Goal: Information Seeking & Learning: Learn about a topic

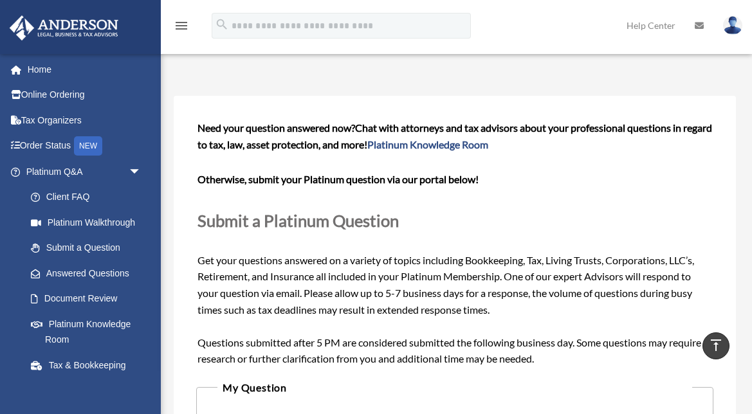
scroll to position [673, 0]
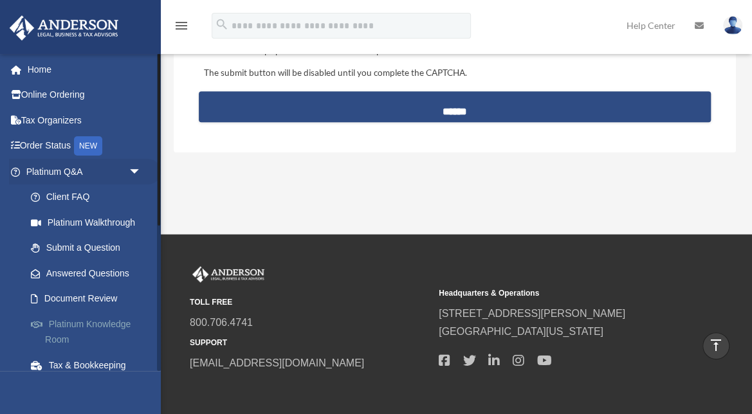
click at [84, 323] on link "Platinum Knowledge Room" at bounding box center [89, 331] width 143 height 41
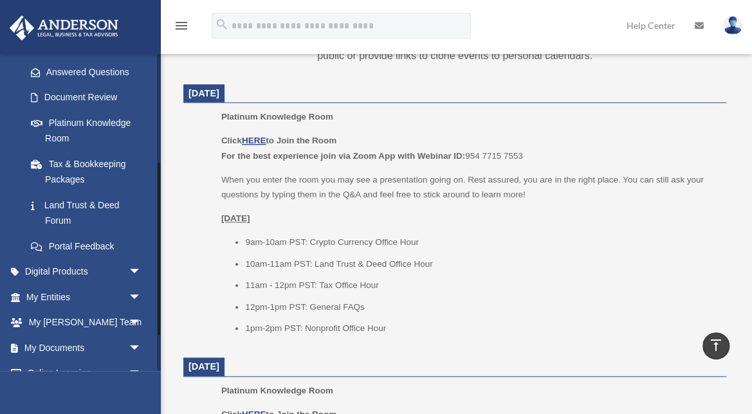
scroll to position [202, 0]
click at [77, 208] on link "Land Trust & Deed Forum" at bounding box center [89, 212] width 143 height 41
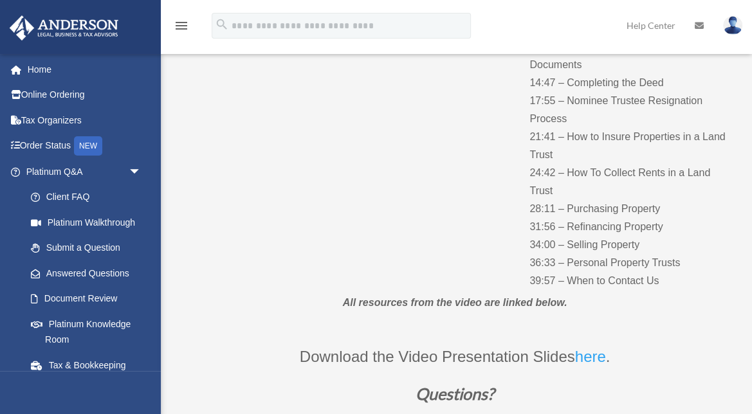
scroll to position [300, 0]
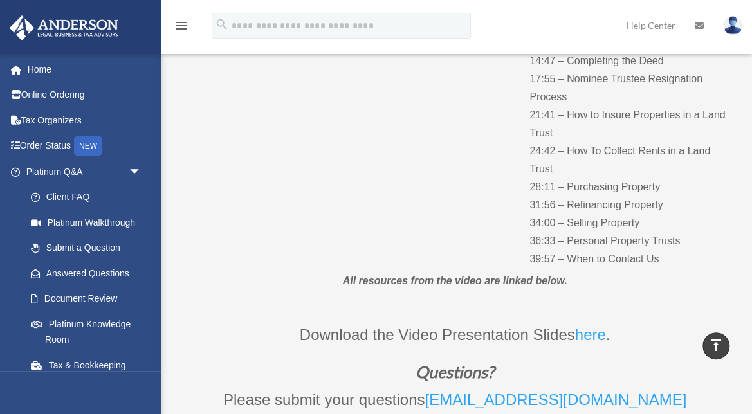
click at [543, 218] on p "00:33 – What is a Trust? 01:40 – What is a Land Trust? 01:59 – What is a Deed? …" at bounding box center [632, 88] width 206 height 360
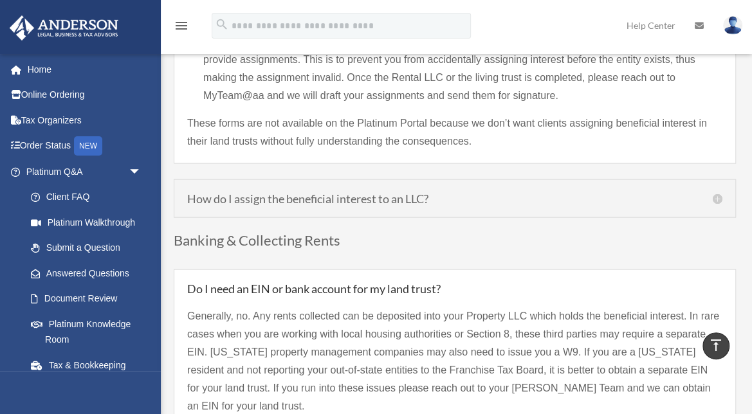
scroll to position [1372, 0]
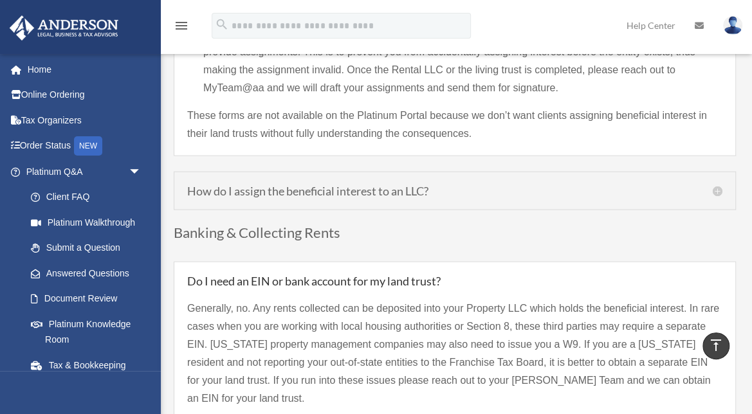
click at [378, 185] on h5 "How do I assign the beneficial interest to an LLC?" at bounding box center [454, 191] width 535 height 12
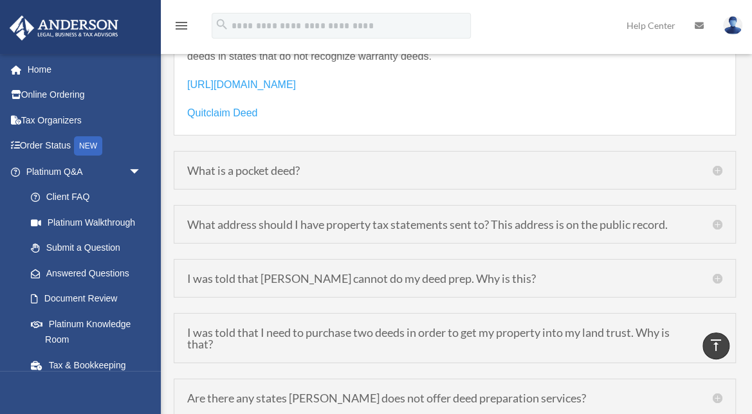
scroll to position [1894, 0]
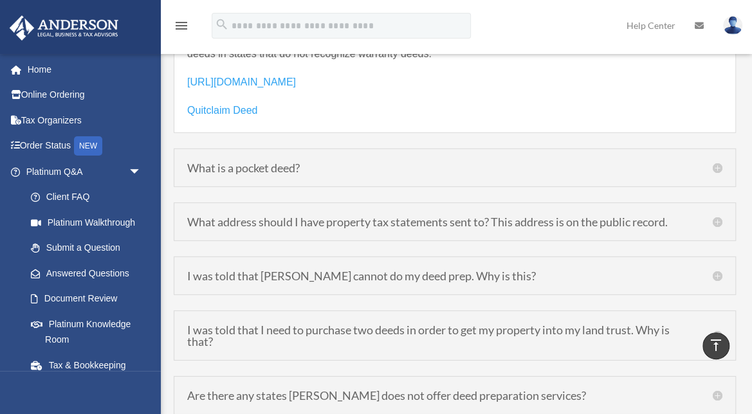
click at [573, 216] on h5 "What address should I have property tax statements sent to? This address is on …" at bounding box center [454, 222] width 535 height 12
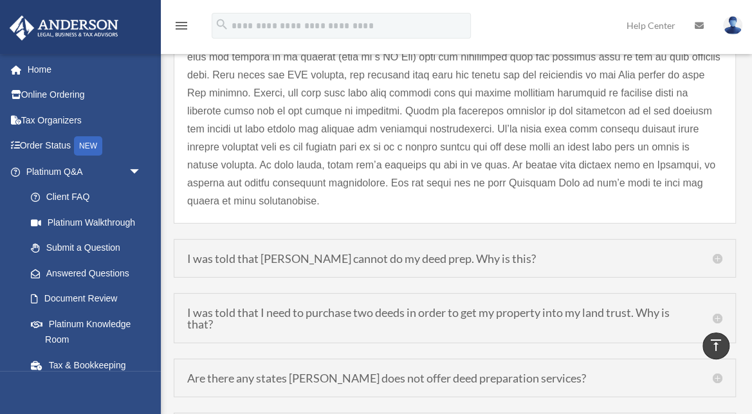
scroll to position [1807, 0]
click at [308, 251] on h5 "I was told that [PERSON_NAME] cannot do my deed prep. Why is this?" at bounding box center [454, 257] width 535 height 12
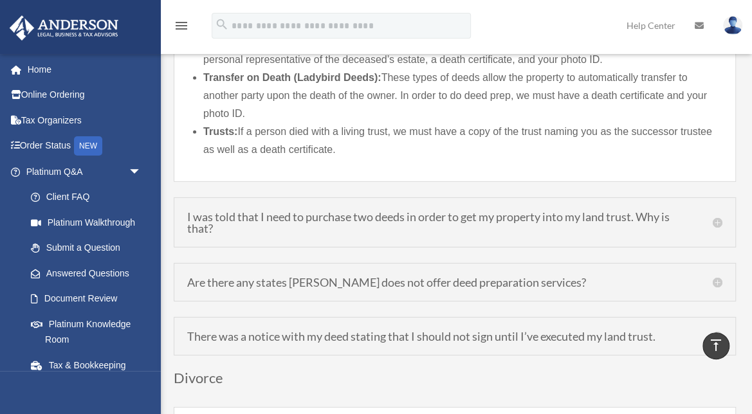
scroll to position [1921, 0]
click at [466, 211] on h5 "I was told that I need to purchase two deeds in order to get my property into m…" at bounding box center [454, 222] width 535 height 23
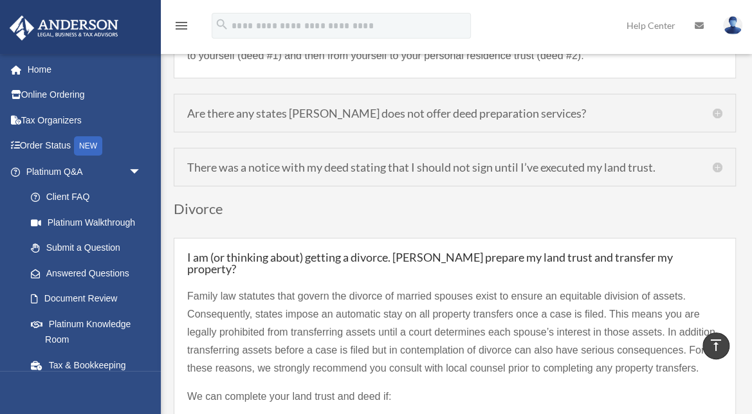
scroll to position [2056, 0]
click at [488, 160] on h5 "There was a notice with my deed stating that I should not sign until I’ve execu…" at bounding box center [454, 166] width 535 height 12
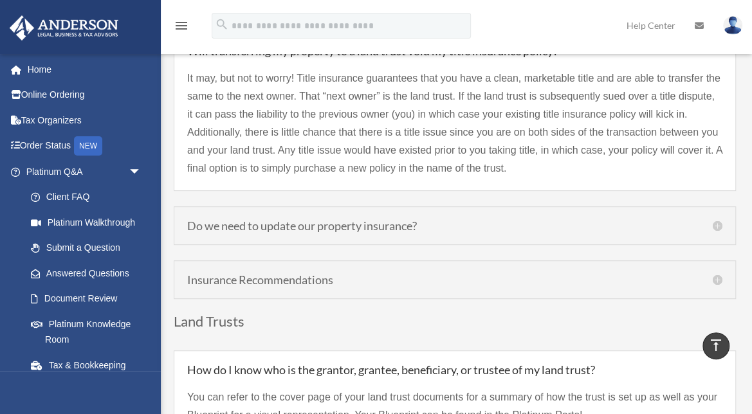
scroll to position [2683, 0]
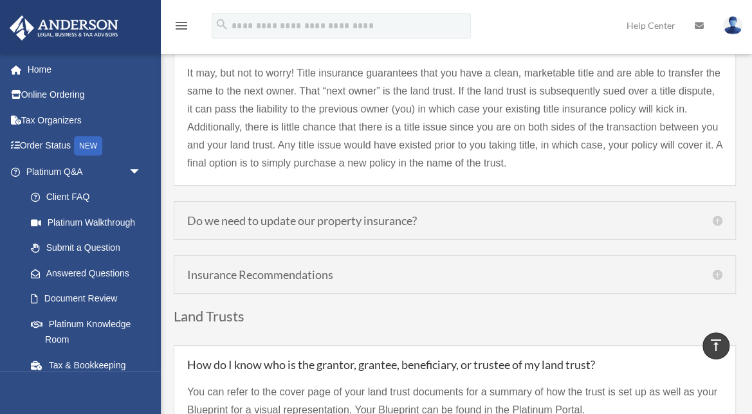
click at [361, 215] on h5 "Do we need to update our property insurance?" at bounding box center [454, 221] width 535 height 12
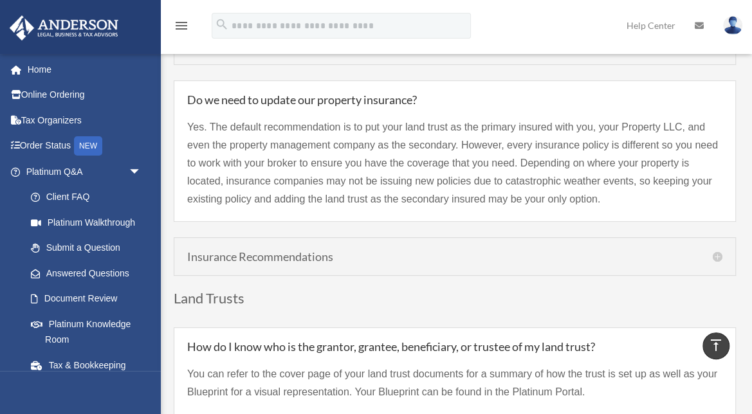
click at [300, 251] on h5 "Insurance Recommendations" at bounding box center [454, 257] width 535 height 12
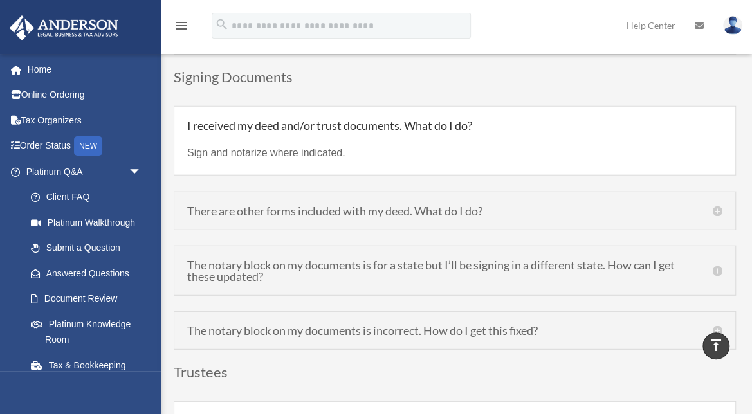
scroll to position [4053, 0]
click at [321, 258] on h5 "The notary block on my documents is for a state but I’ll be signing in a differ…" at bounding box center [454, 269] width 535 height 23
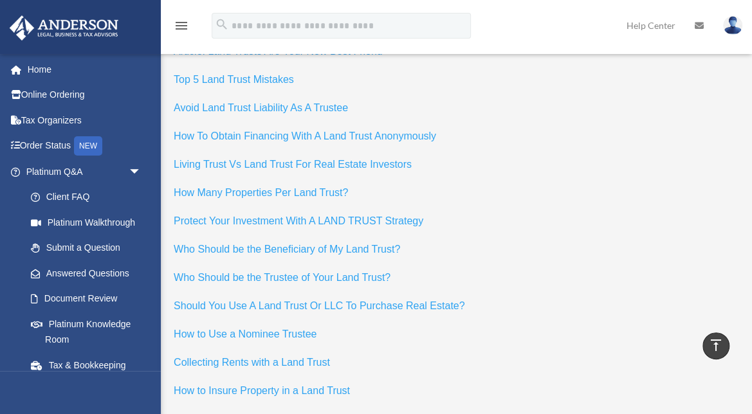
scroll to position [5187, 0]
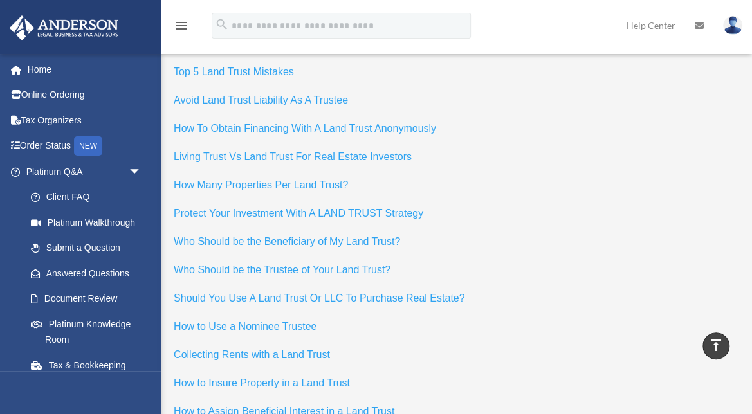
click at [360, 236] on span "Who Should be the Beneficiary of My Land Trust?" at bounding box center [287, 241] width 226 height 11
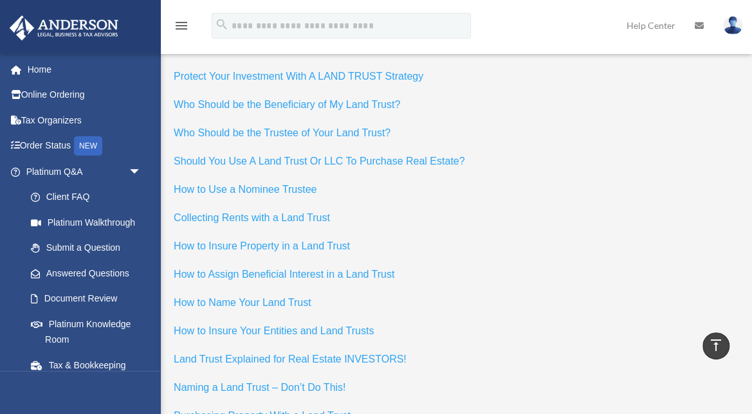
scroll to position [5327, 0]
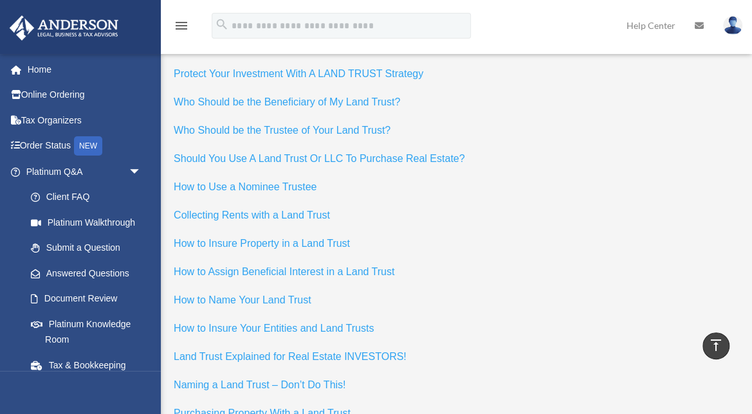
click at [262, 295] on span "How to Name Your Land Trust" at bounding box center [242, 300] width 137 height 11
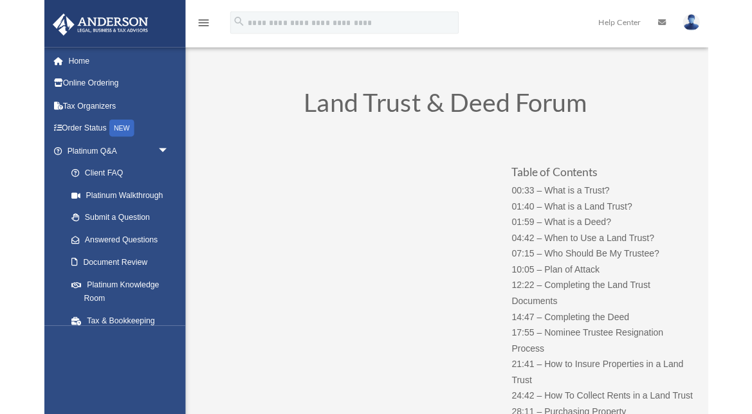
scroll to position [94, 0]
